Goal: Task Accomplishment & Management: Manage account settings

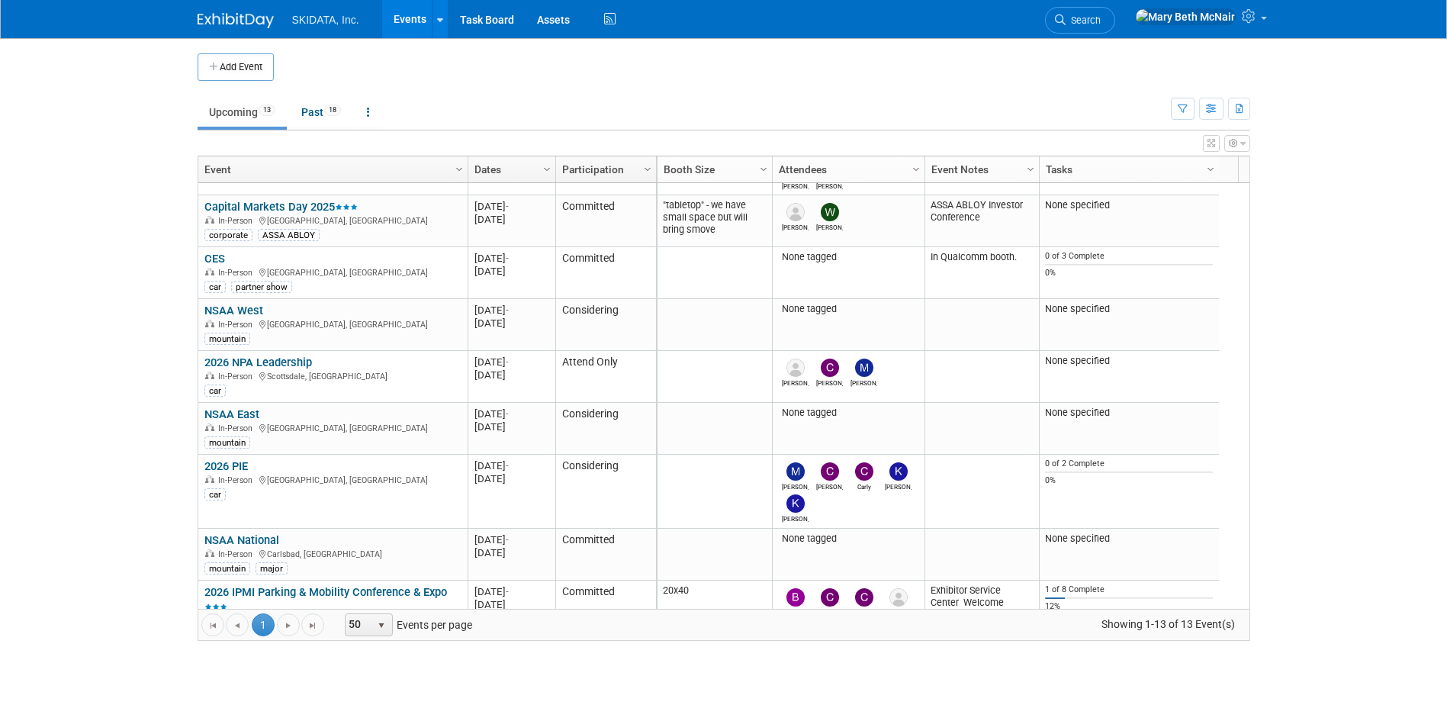
scroll to position [444, 0]
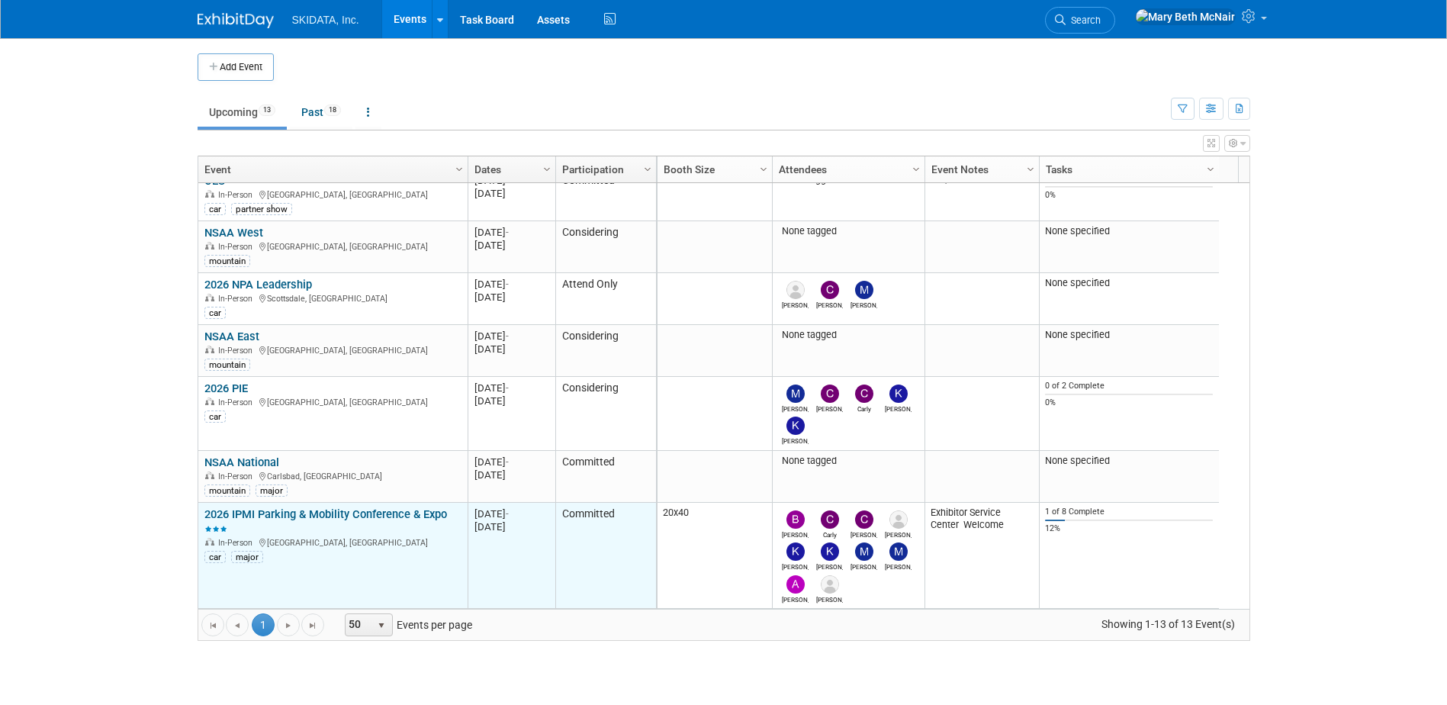
click at [349, 509] on link "2026 IPMI Parking & Mobility Conference & Expo" at bounding box center [325, 521] width 243 height 28
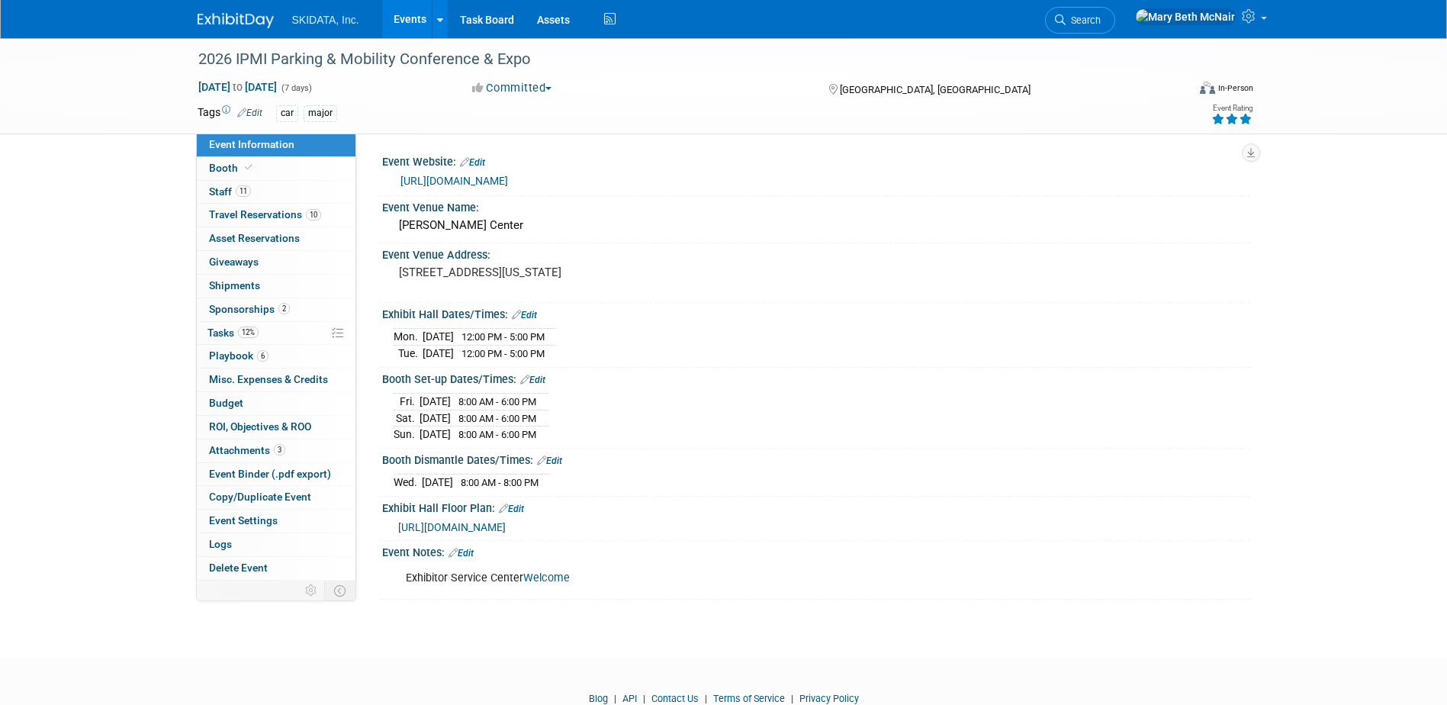
click at [450, 177] on link "[URL][DOMAIN_NAME]" at bounding box center [455, 181] width 108 height 12
click at [227, 326] on link "12% Tasks 12%" at bounding box center [276, 333] width 159 height 23
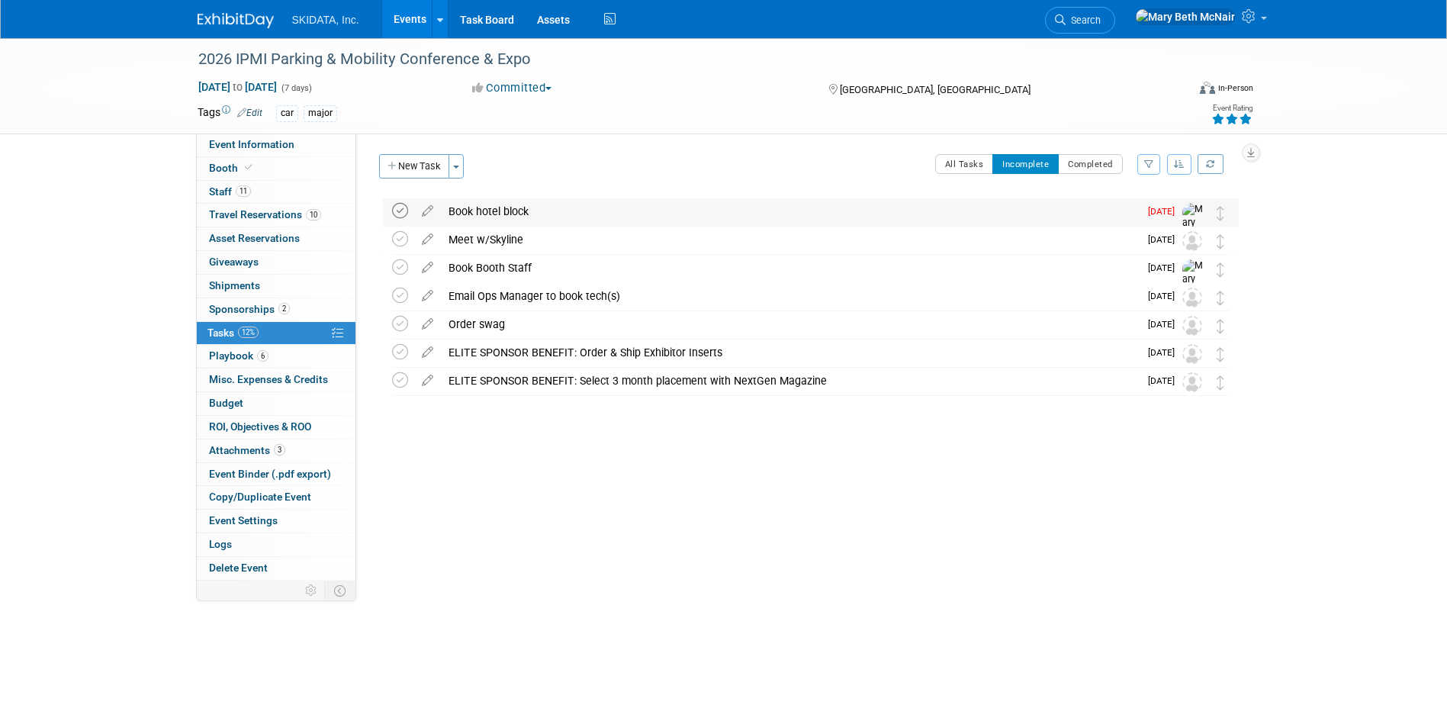
click at [404, 211] on icon at bounding box center [400, 211] width 16 height 16
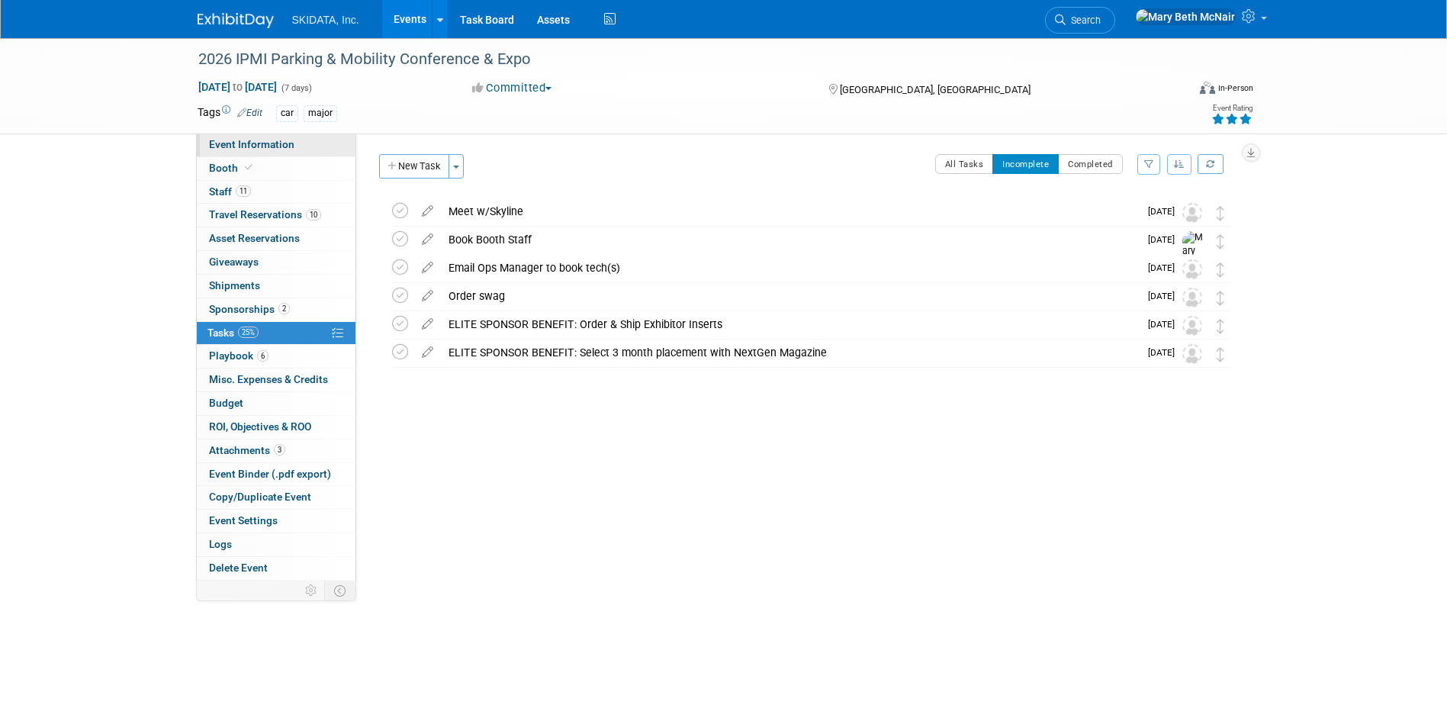
click at [227, 140] on span "Event Information" at bounding box center [251, 144] width 85 height 12
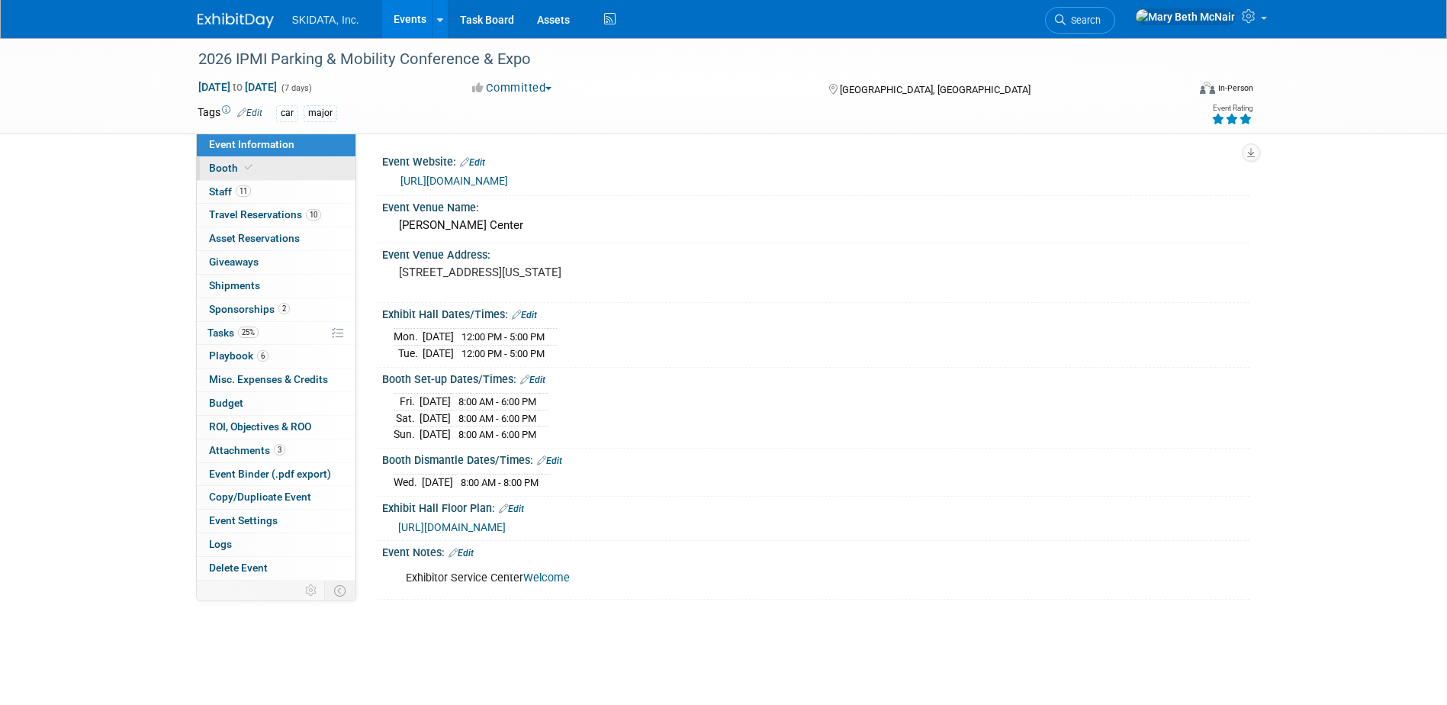
click at [228, 172] on span "Booth" at bounding box center [232, 168] width 47 height 12
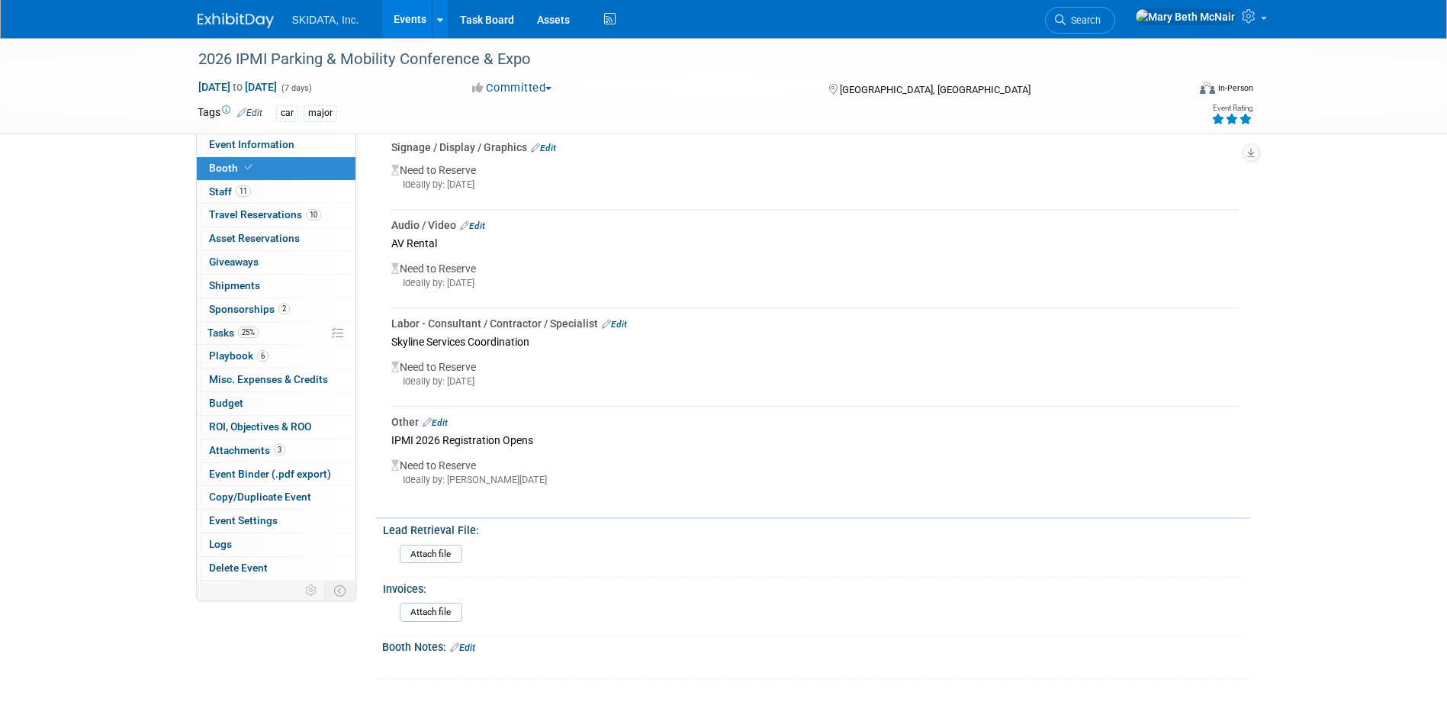
scroll to position [919, 0]
click at [442, 420] on link "Edit" at bounding box center [435, 419] width 25 height 11
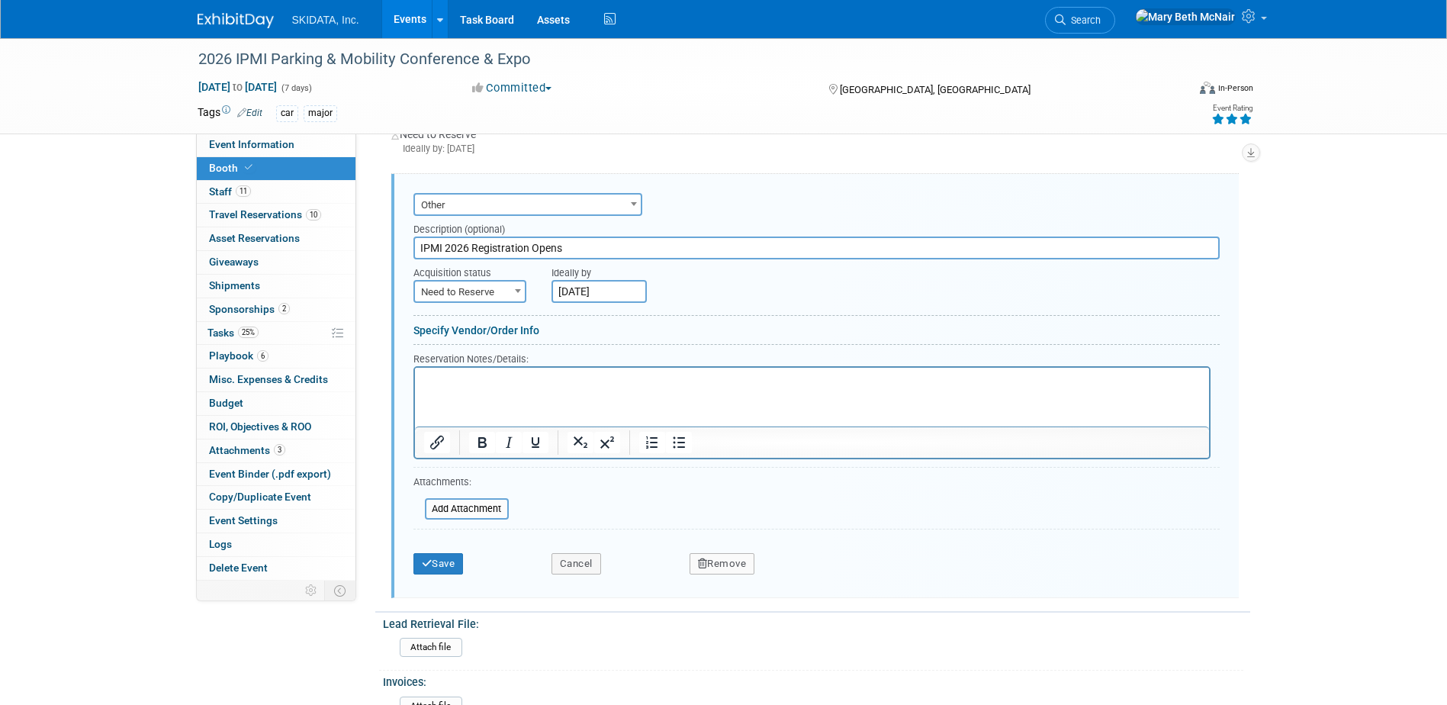
scroll to position [0, 0]
click at [643, 268] on div "Ideally by" at bounding box center [851, 269] width 599 height 21
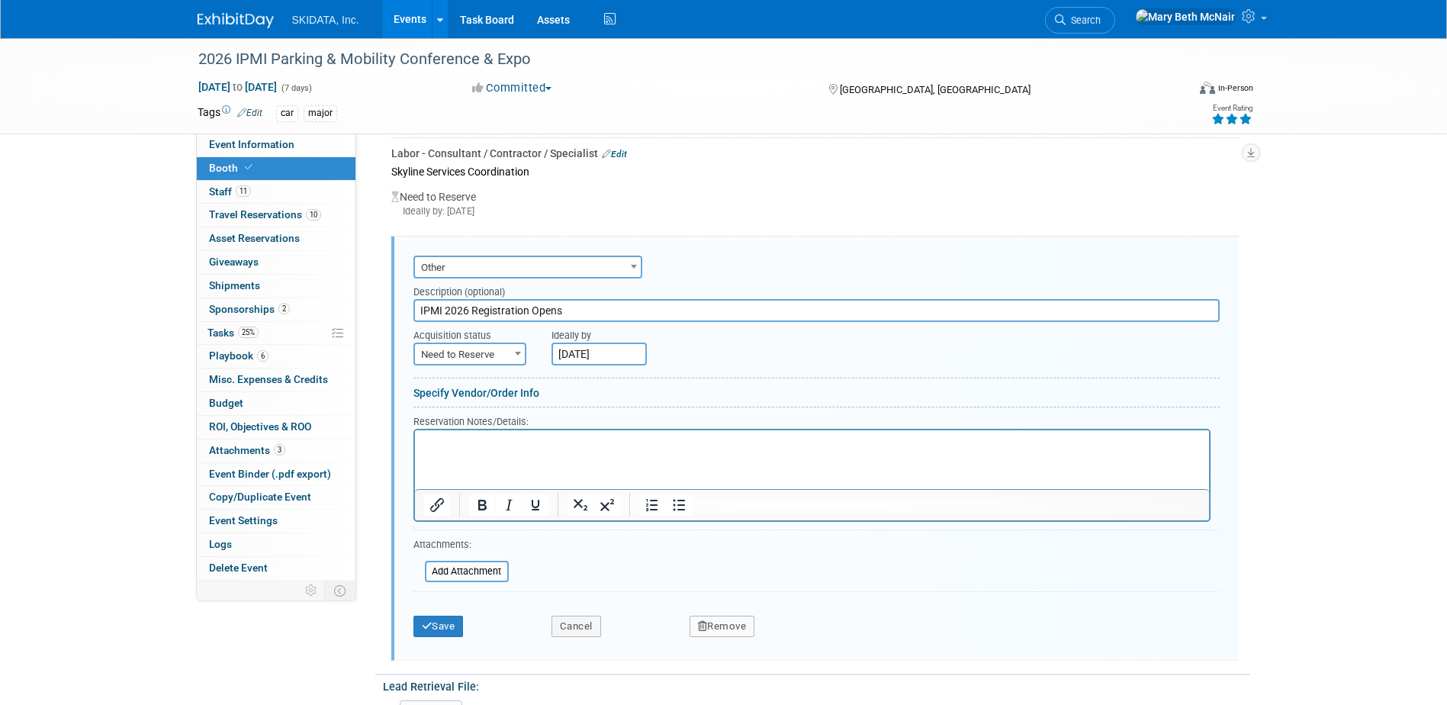
scroll to position [1148, 0]
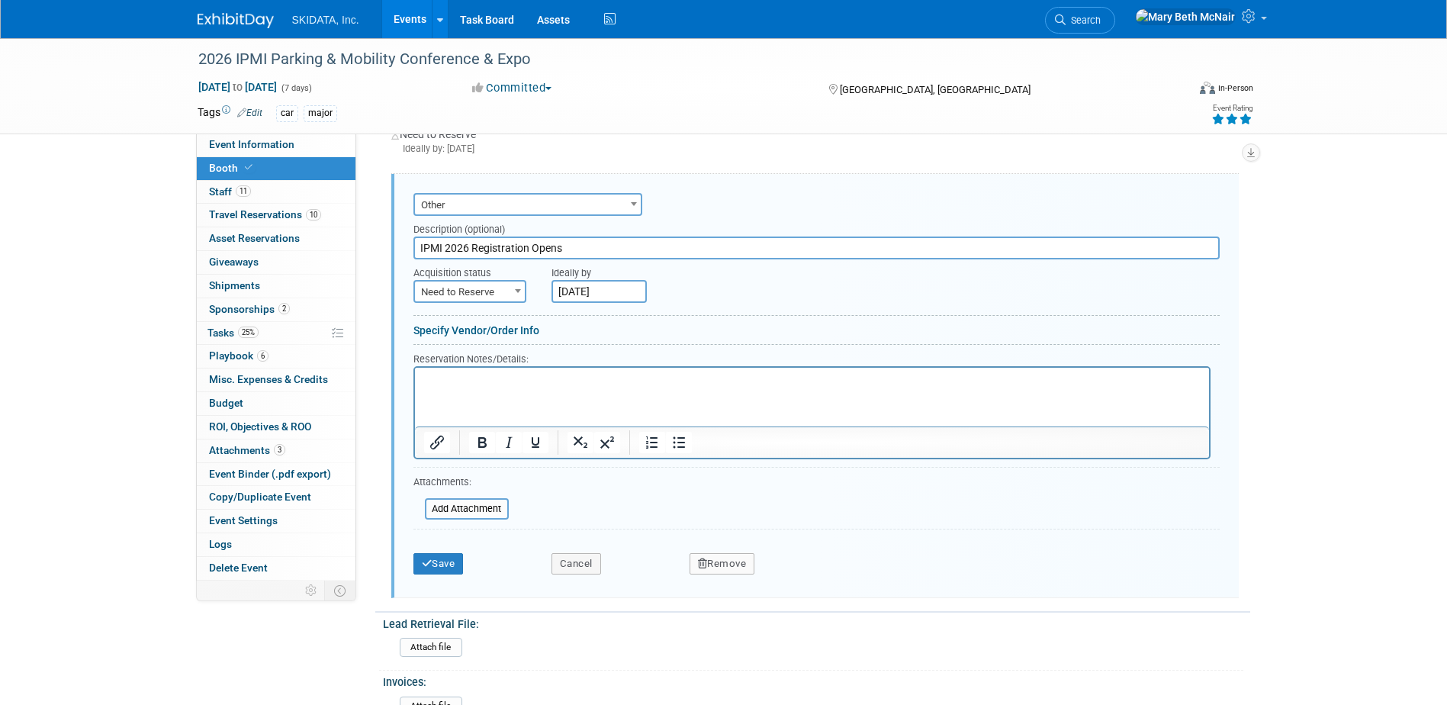
click at [700, 572] on button "Remove" at bounding box center [723, 563] width 66 height 21
click at [819, 573] on link "Yes" at bounding box center [807, 576] width 44 height 24
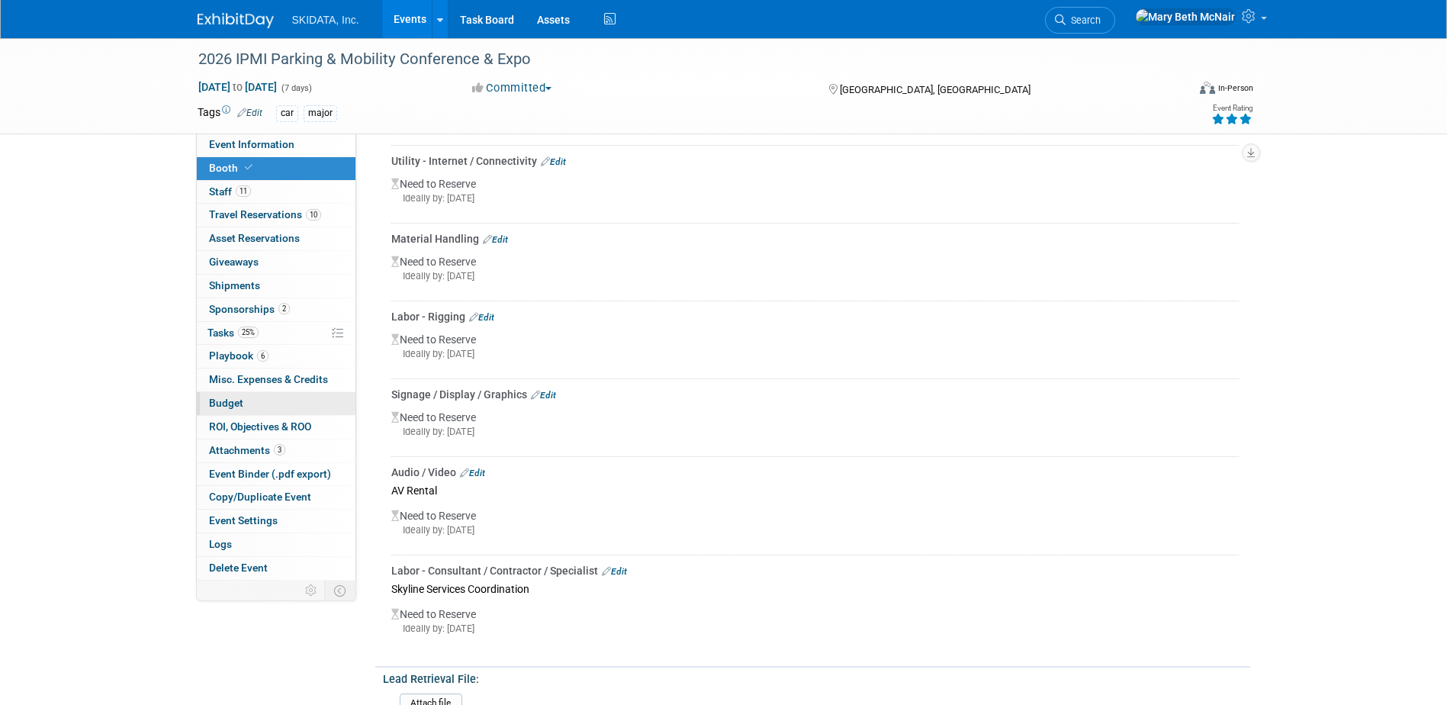
scroll to position [668, 0]
click at [227, 333] on span "Tasks 25%" at bounding box center [233, 333] width 51 height 12
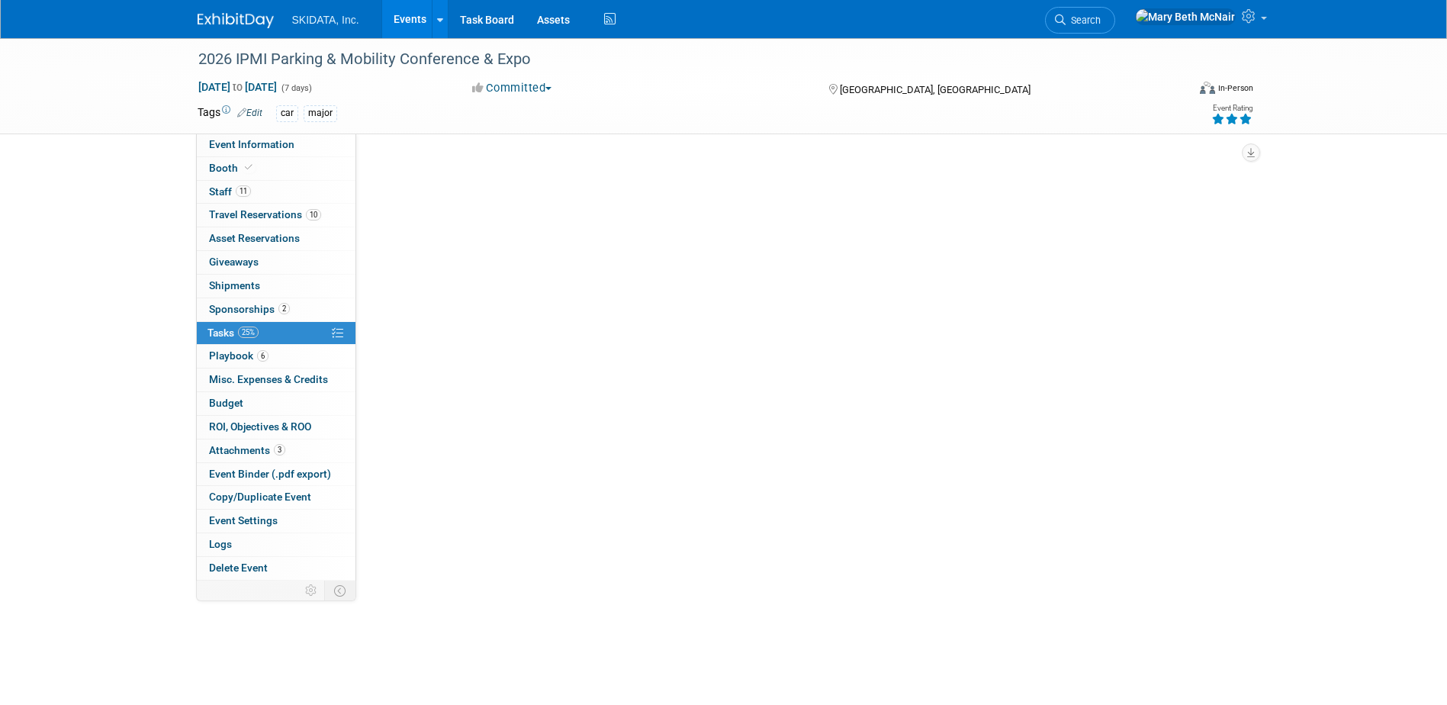
scroll to position [0, 0]
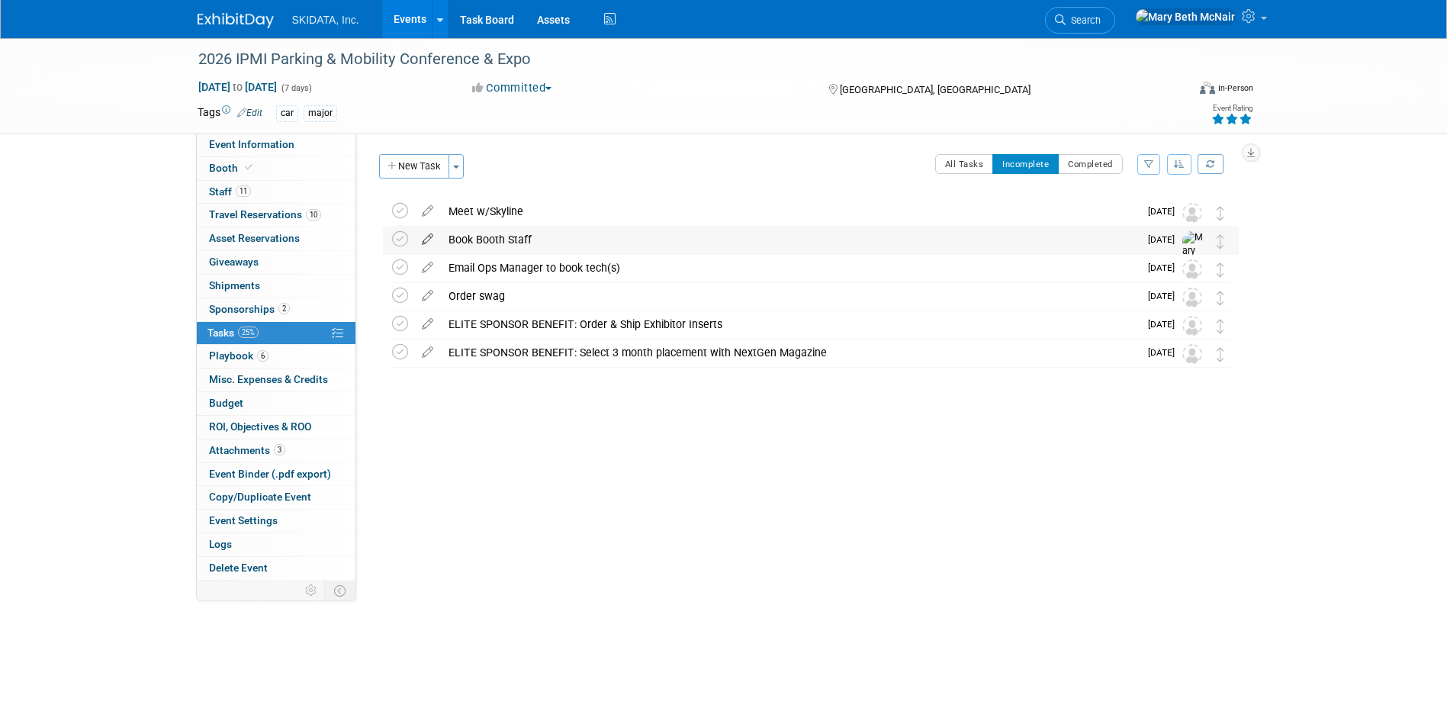
click at [423, 242] on icon at bounding box center [427, 236] width 27 height 19
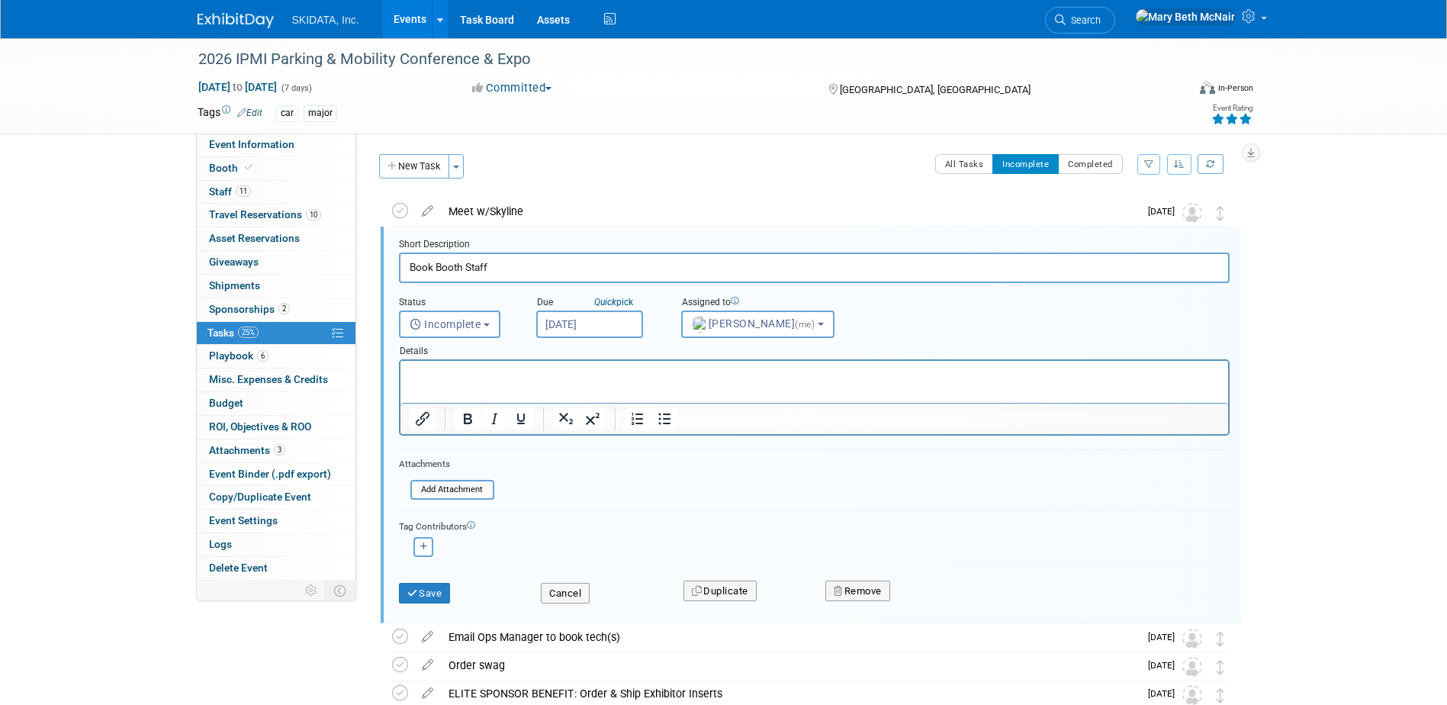
scroll to position [3, 0]
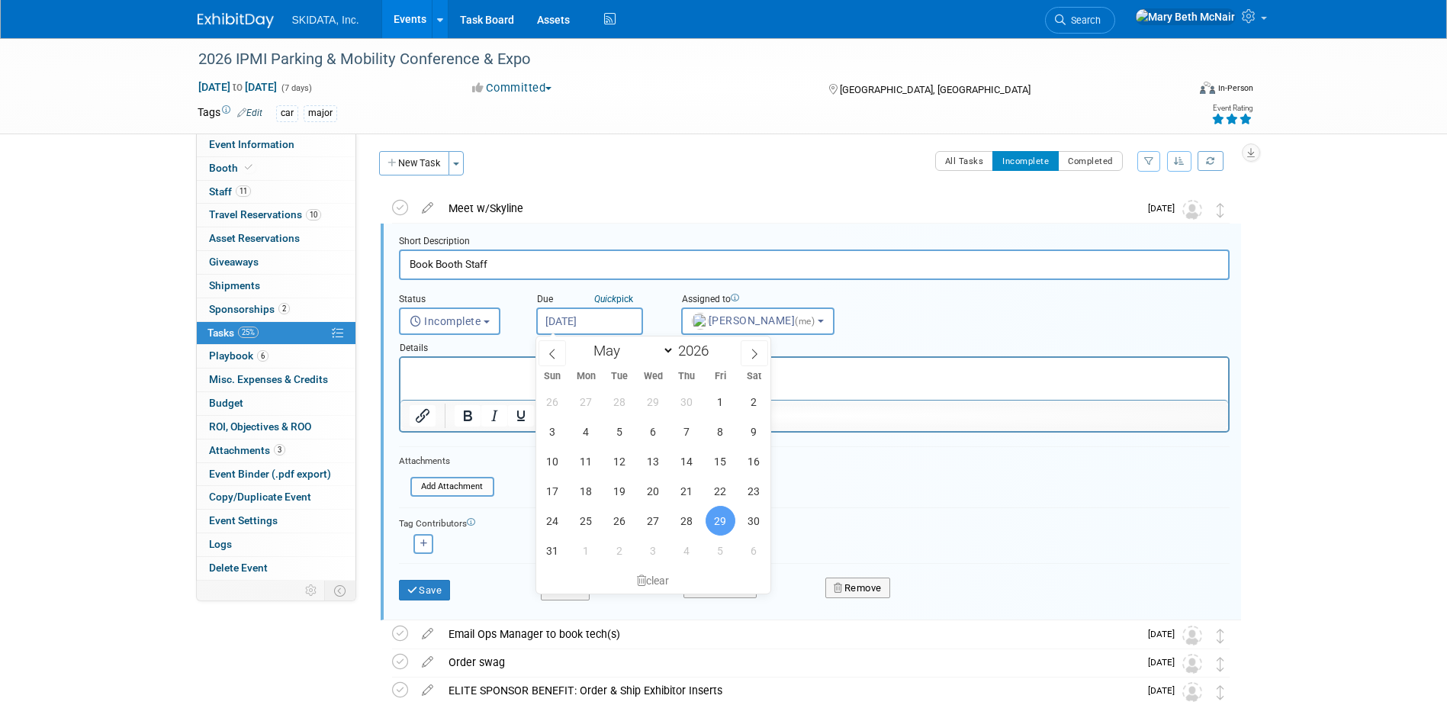
click at [610, 329] on input "May 29, 2026" at bounding box center [589, 320] width 107 height 27
click at [557, 354] on icon at bounding box center [552, 354] width 11 height 11
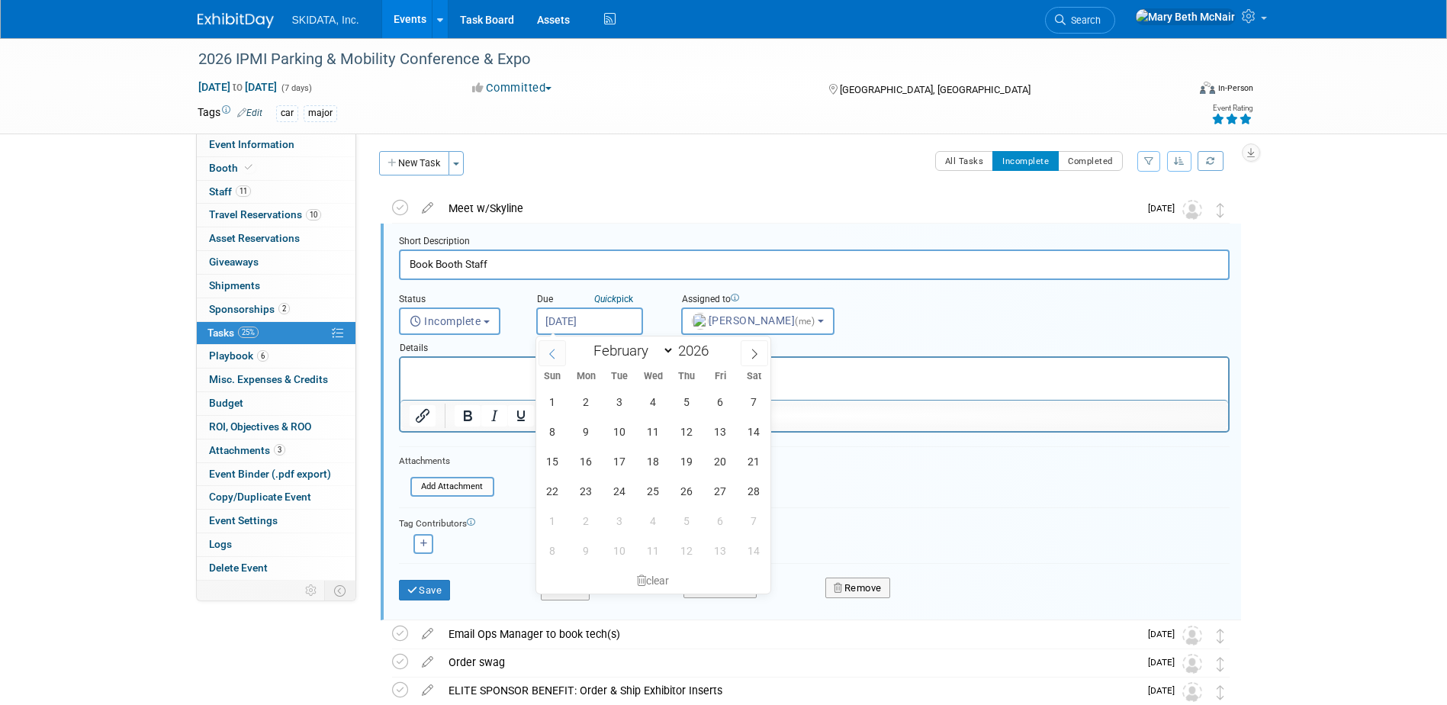
select select "0"
click at [557, 354] on icon at bounding box center [552, 354] width 11 height 11
type input "2025"
click at [557, 354] on icon at bounding box center [552, 354] width 11 height 11
click at [554, 353] on icon at bounding box center [552, 354] width 11 height 11
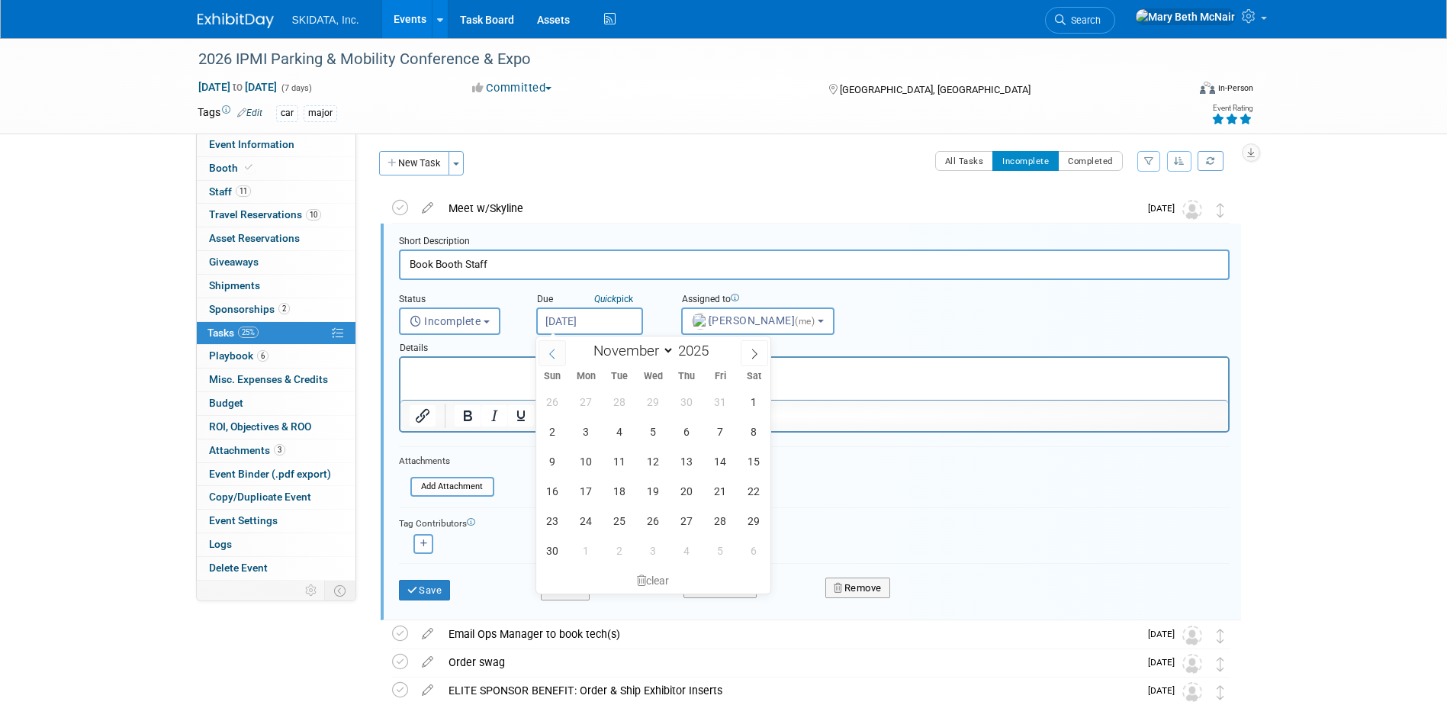
select select "9"
click at [722, 514] on span "31" at bounding box center [721, 521] width 30 height 30
type input "Oct 31, 2025"
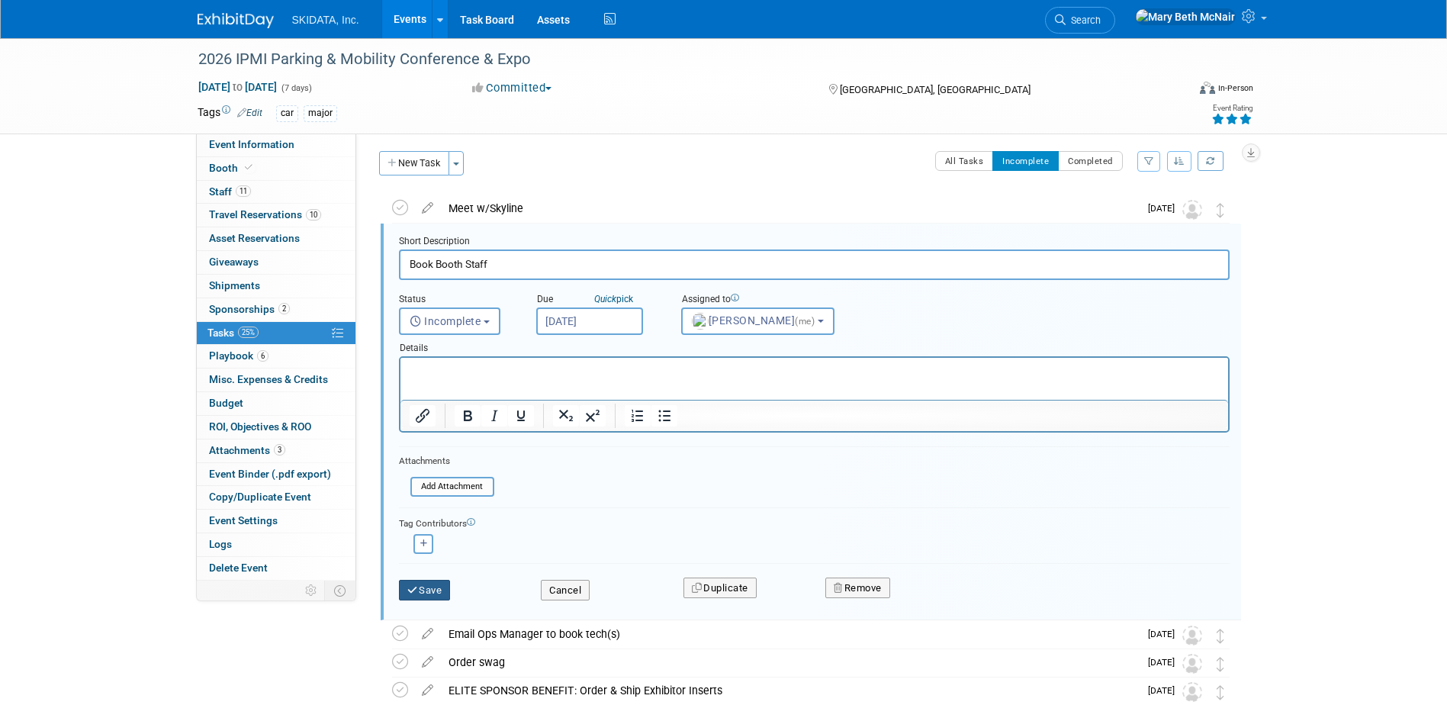
click at [443, 593] on button "Save" at bounding box center [425, 590] width 52 height 21
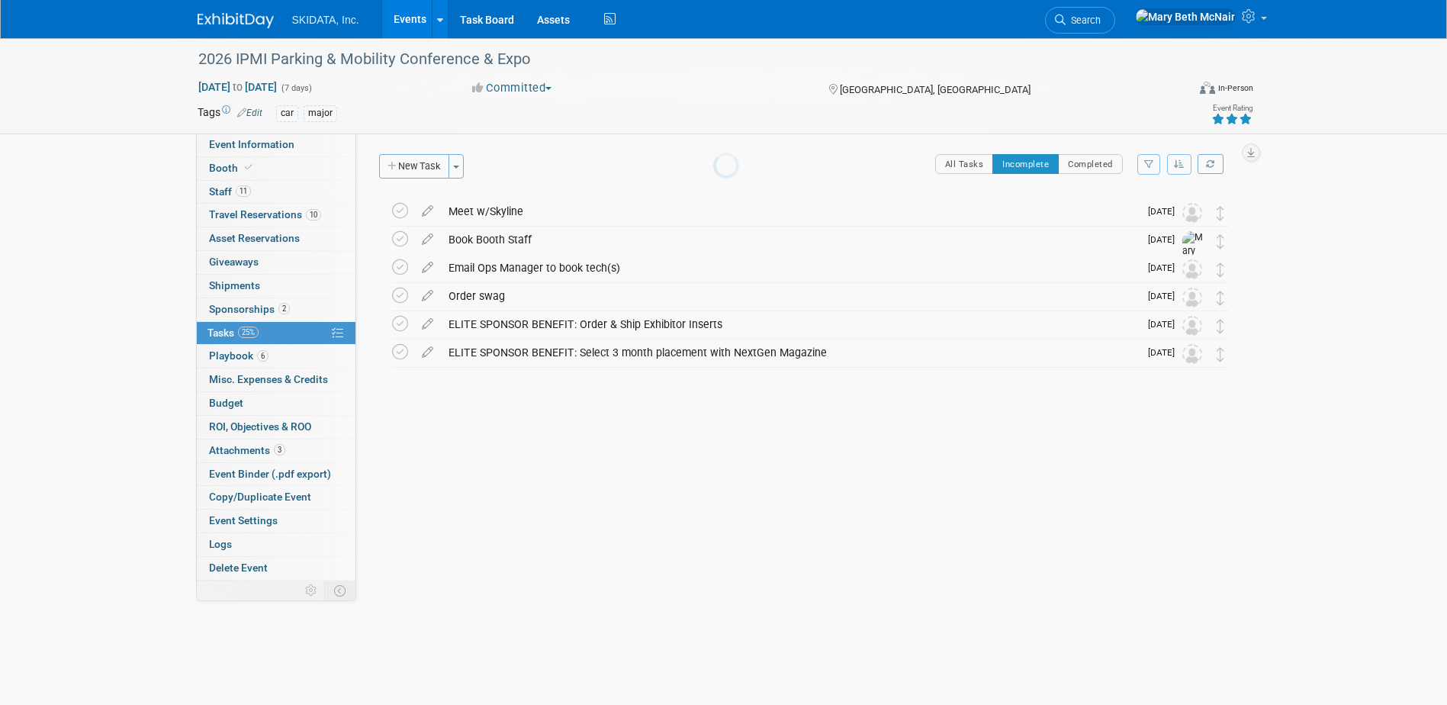
scroll to position [0, 0]
click at [497, 215] on div "Meet w/Skyline" at bounding box center [790, 211] width 698 height 26
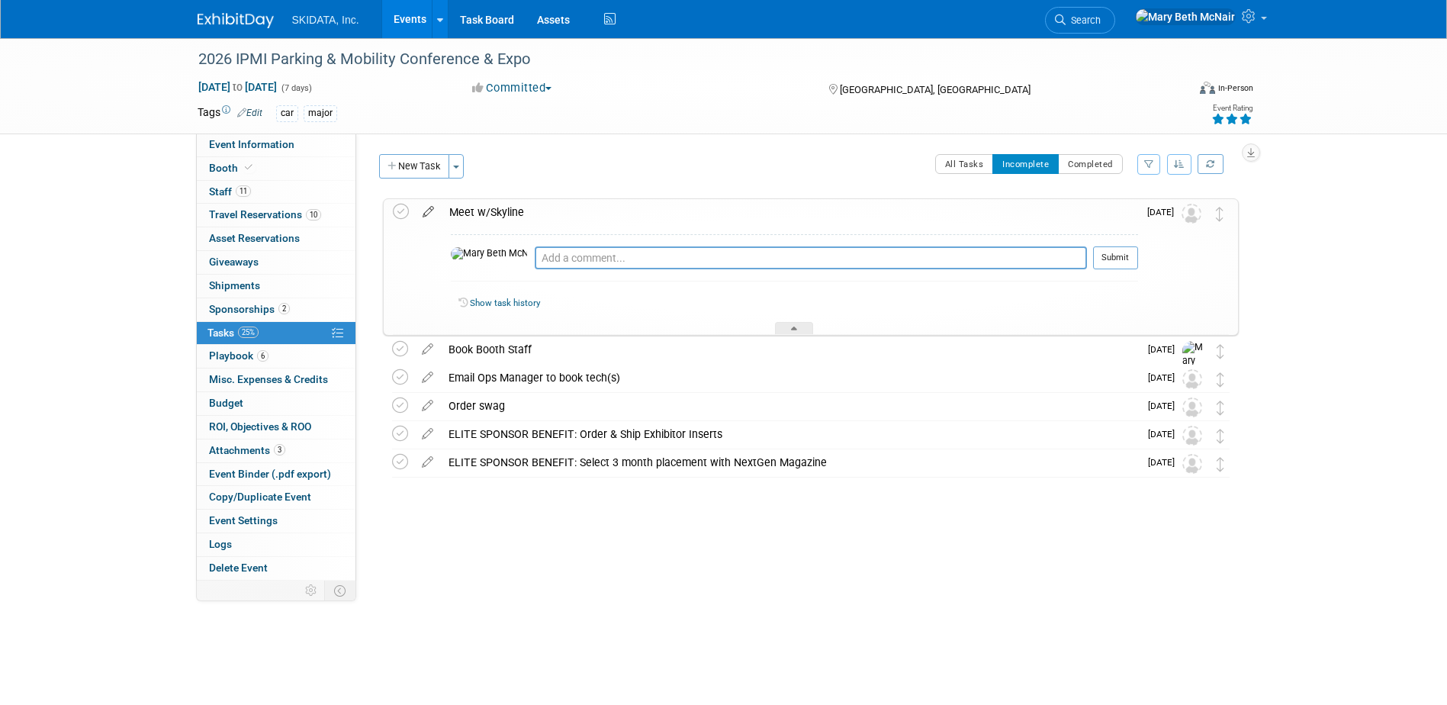
click at [425, 212] on icon at bounding box center [428, 208] width 27 height 19
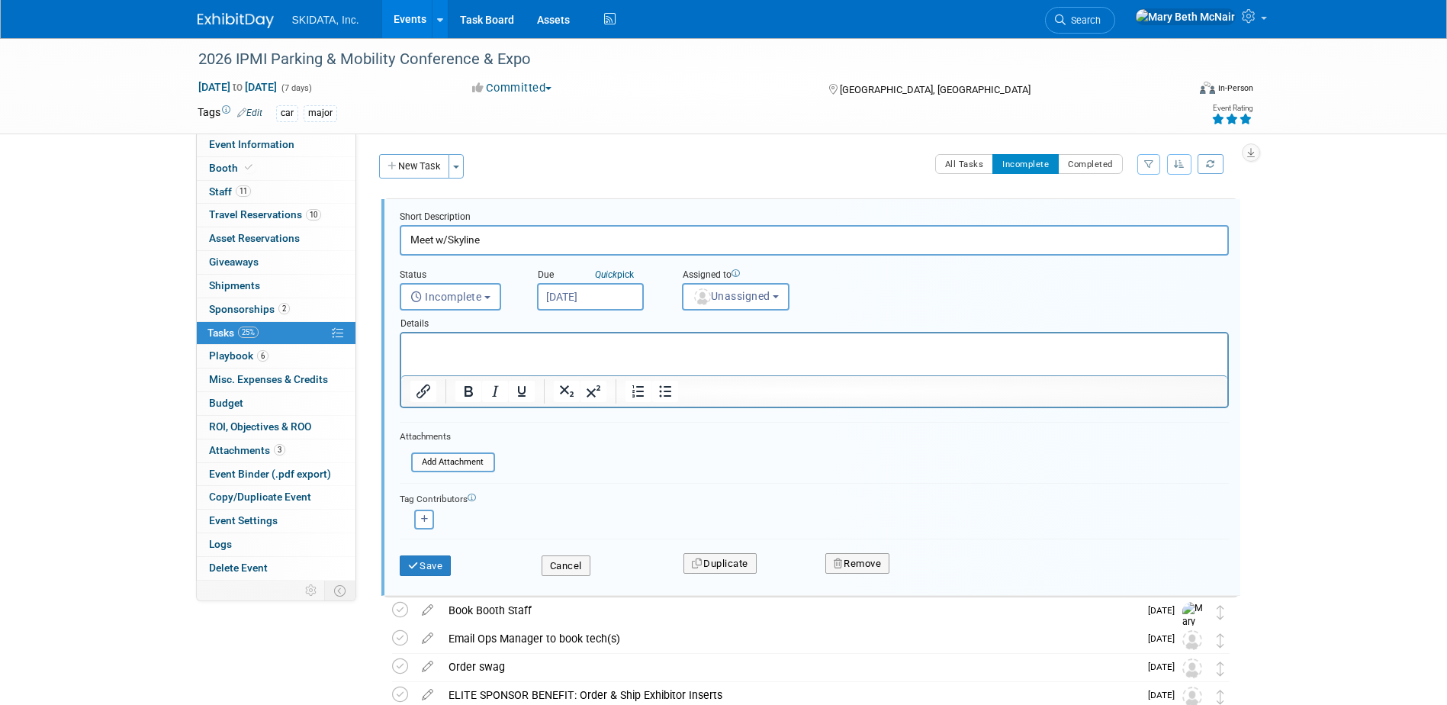
click at [617, 294] on input "Nov 14, 2025" at bounding box center [590, 296] width 107 height 27
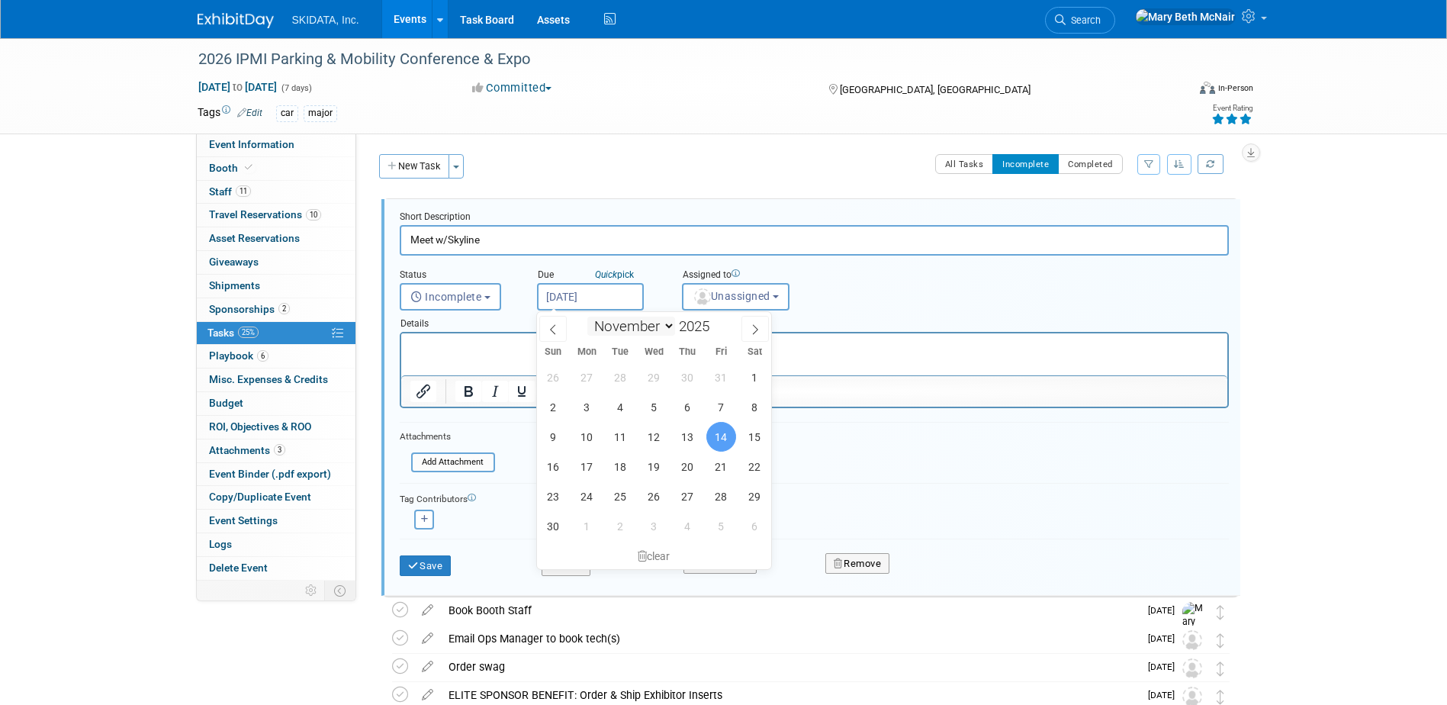
click at [671, 323] on select "January February March April May June July August September October November De…" at bounding box center [631, 326] width 88 height 19
select select "0"
click at [587, 317] on select "January February March April May June July August September October November De…" at bounding box center [631, 326] width 88 height 19
click at [716, 318] on span at bounding box center [715, 321] width 11 height 9
type input "2026"
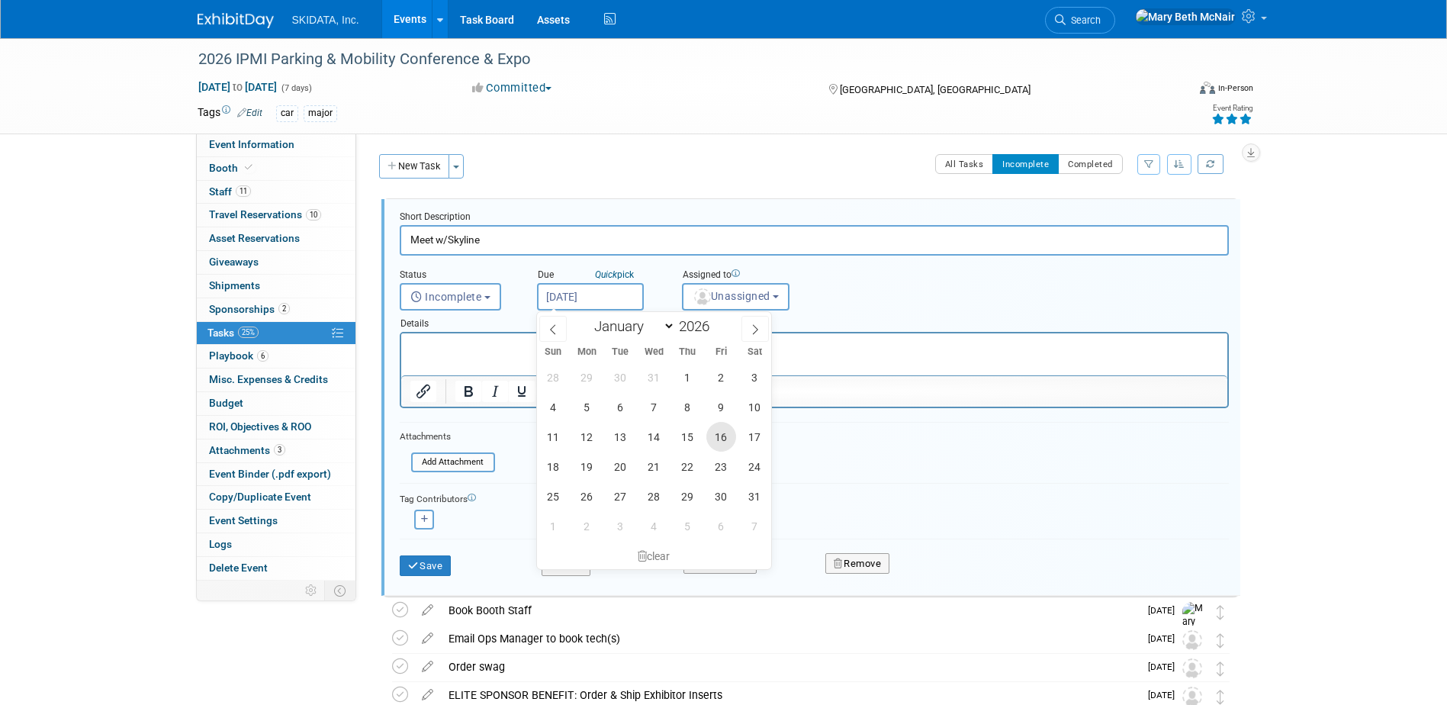
click at [718, 435] on span "16" at bounding box center [721, 437] width 30 height 30
type input "Jan 16, 2026"
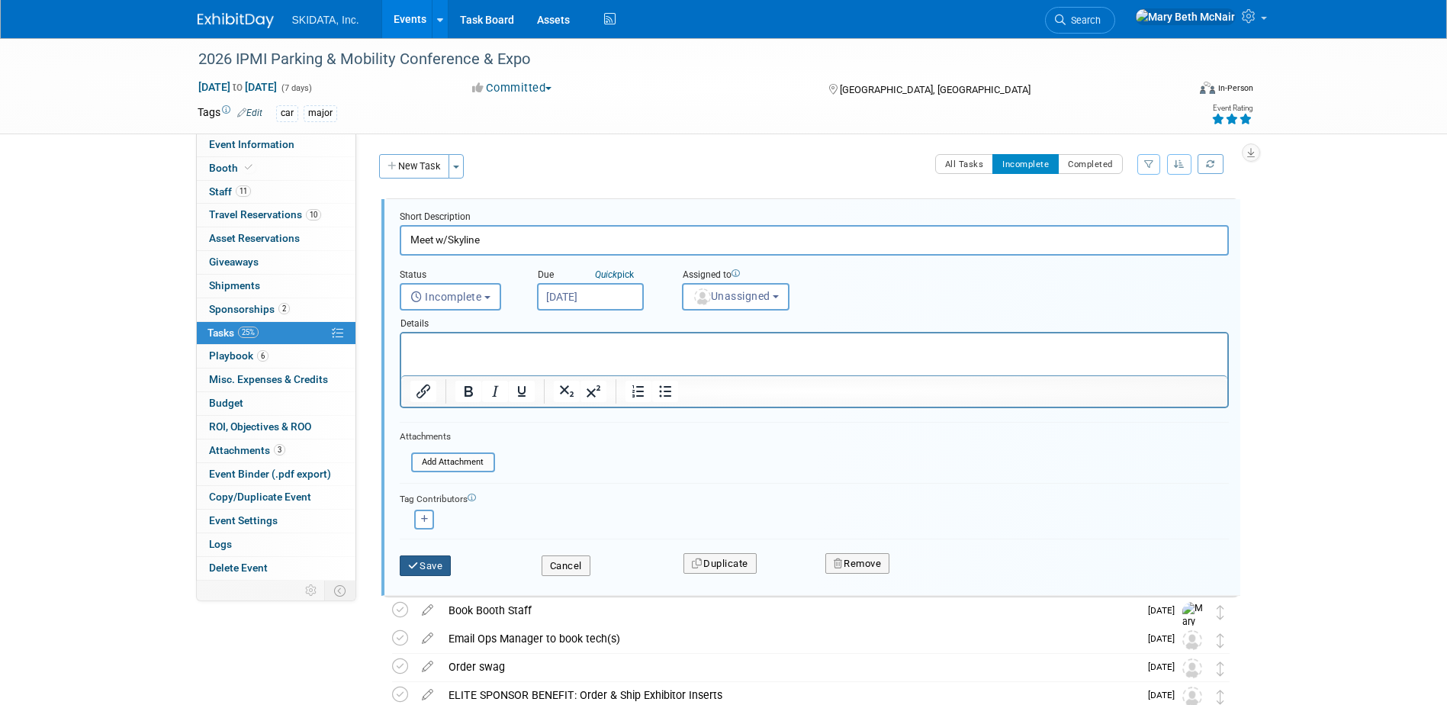
click at [428, 574] on button "Save" at bounding box center [426, 565] width 52 height 21
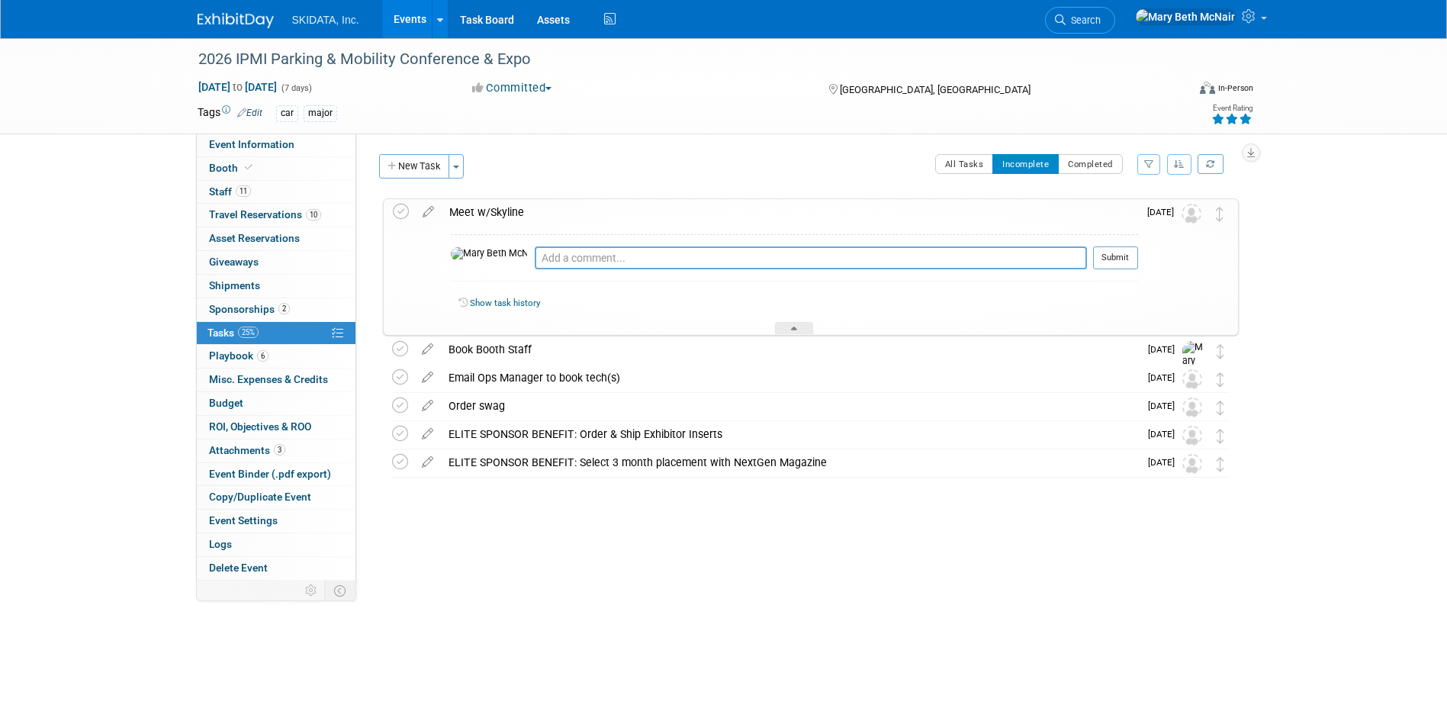
click at [634, 185] on div "All Tasks Incomplete Completed Filter by Assignee -- Select Assignee -- All una…" at bounding box center [855, 170] width 767 height 32
click at [1179, 168] on icon "button" at bounding box center [1179, 163] width 11 height 9
click at [1136, 240] on link "By Due Date" at bounding box center [1136, 234] width 109 height 21
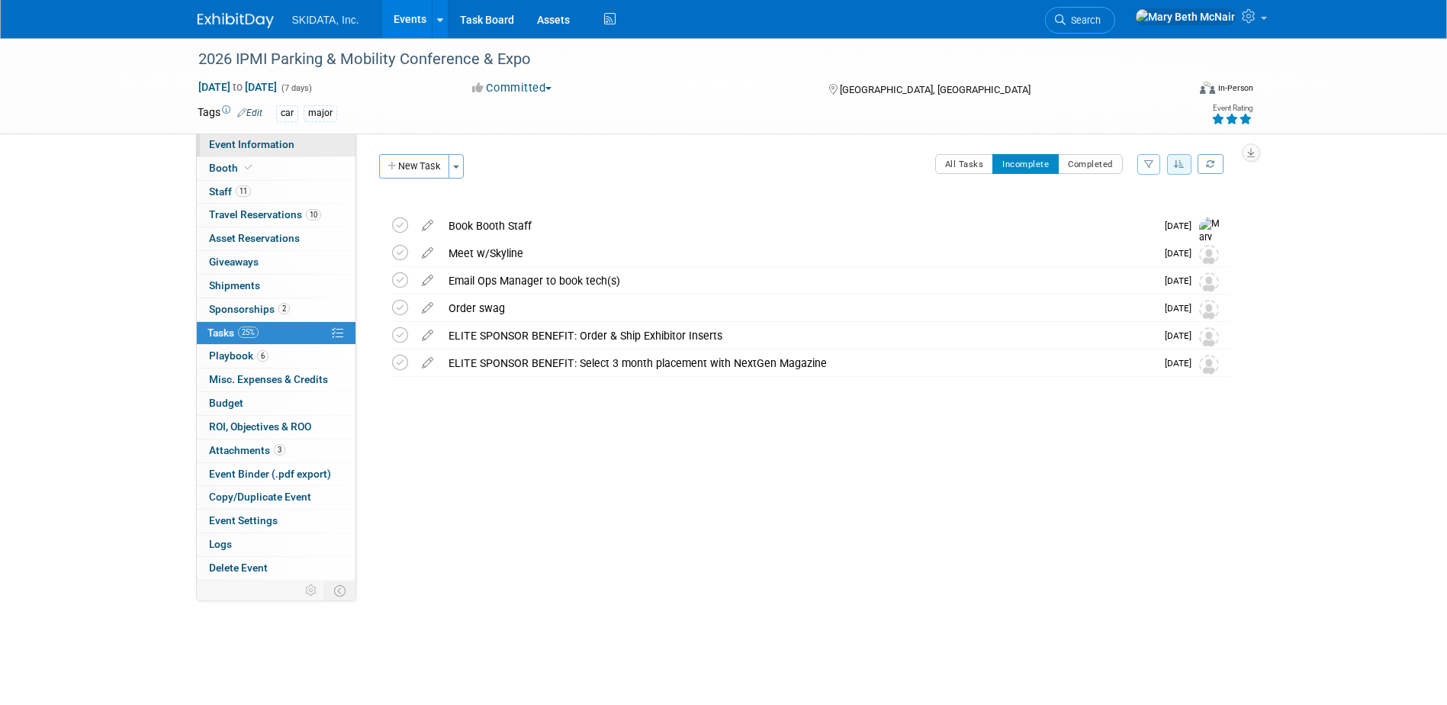
click at [286, 148] on span "Event Information" at bounding box center [251, 144] width 85 height 12
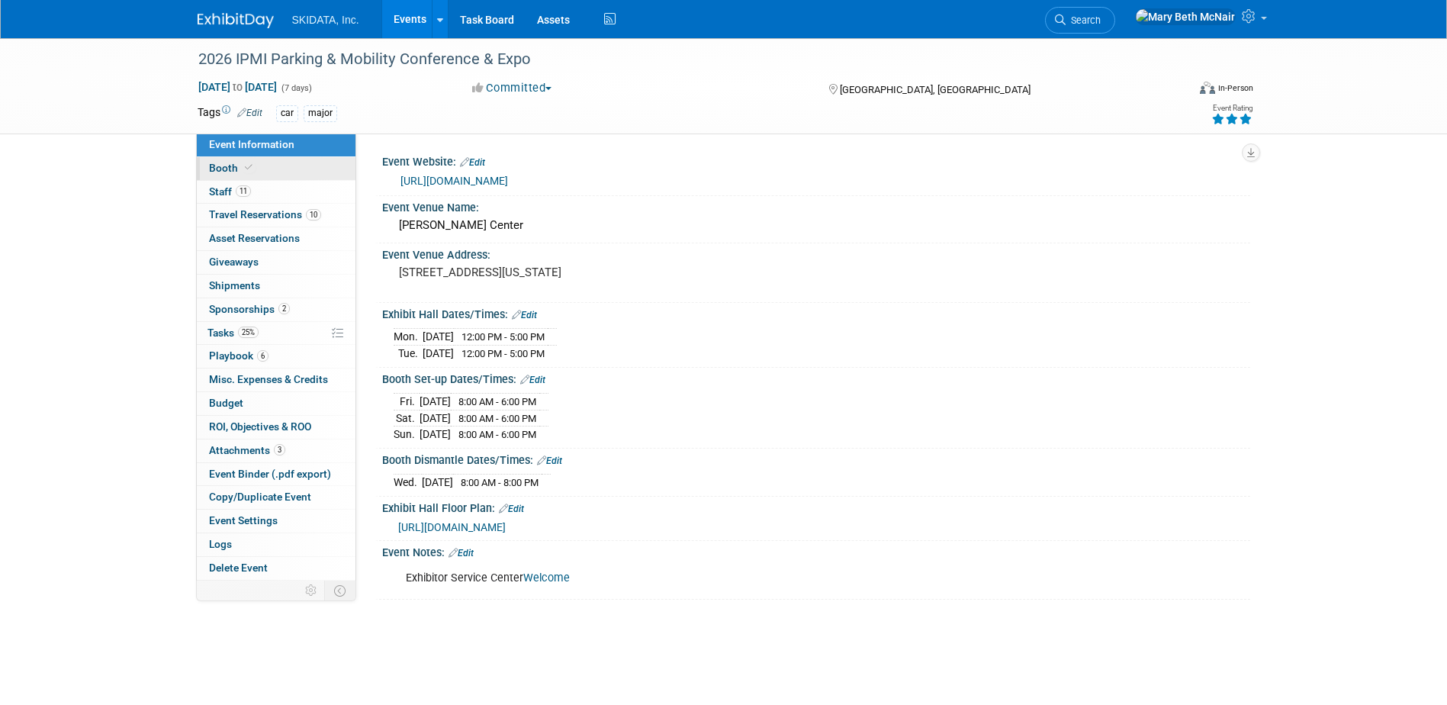
click at [273, 170] on link "Booth" at bounding box center [276, 168] width 159 height 23
